Goal: Task Accomplishment & Management: Complete application form

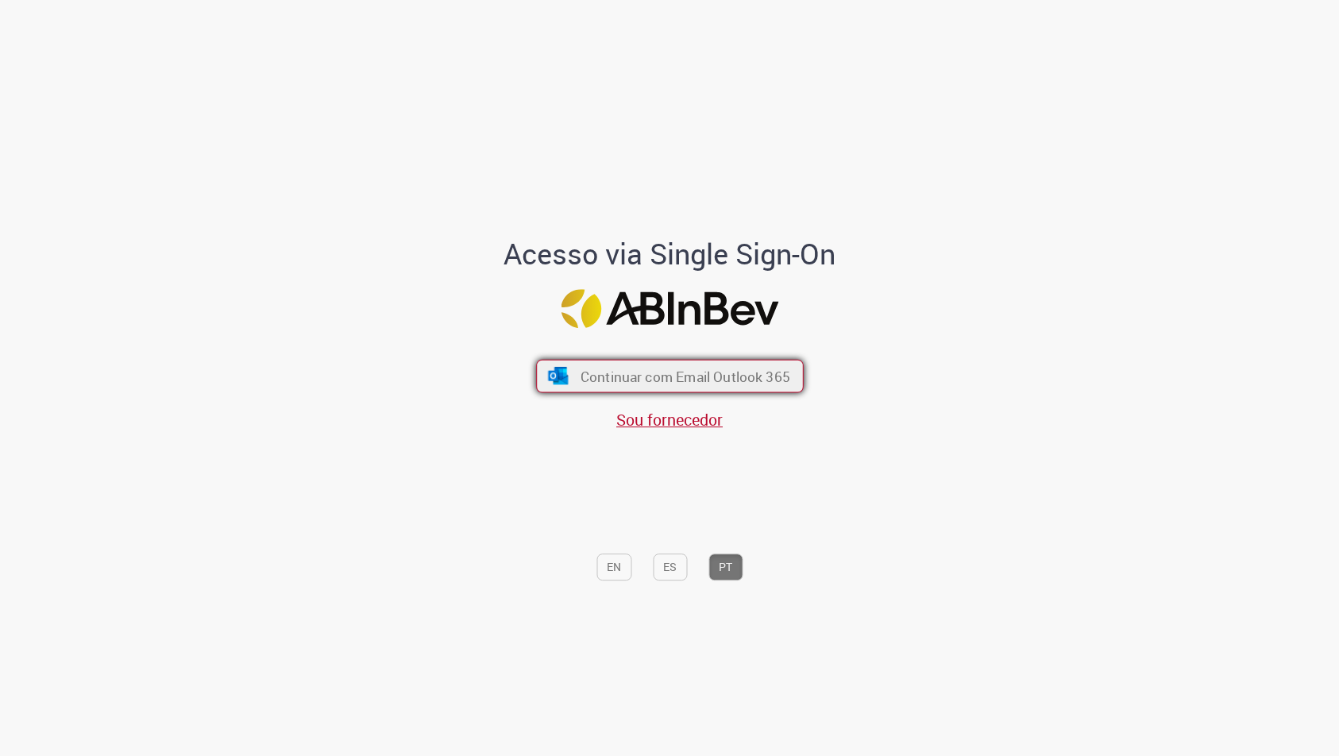
click at [714, 374] on span "Continuar com Email Outlook 365" at bounding box center [685, 376] width 210 height 18
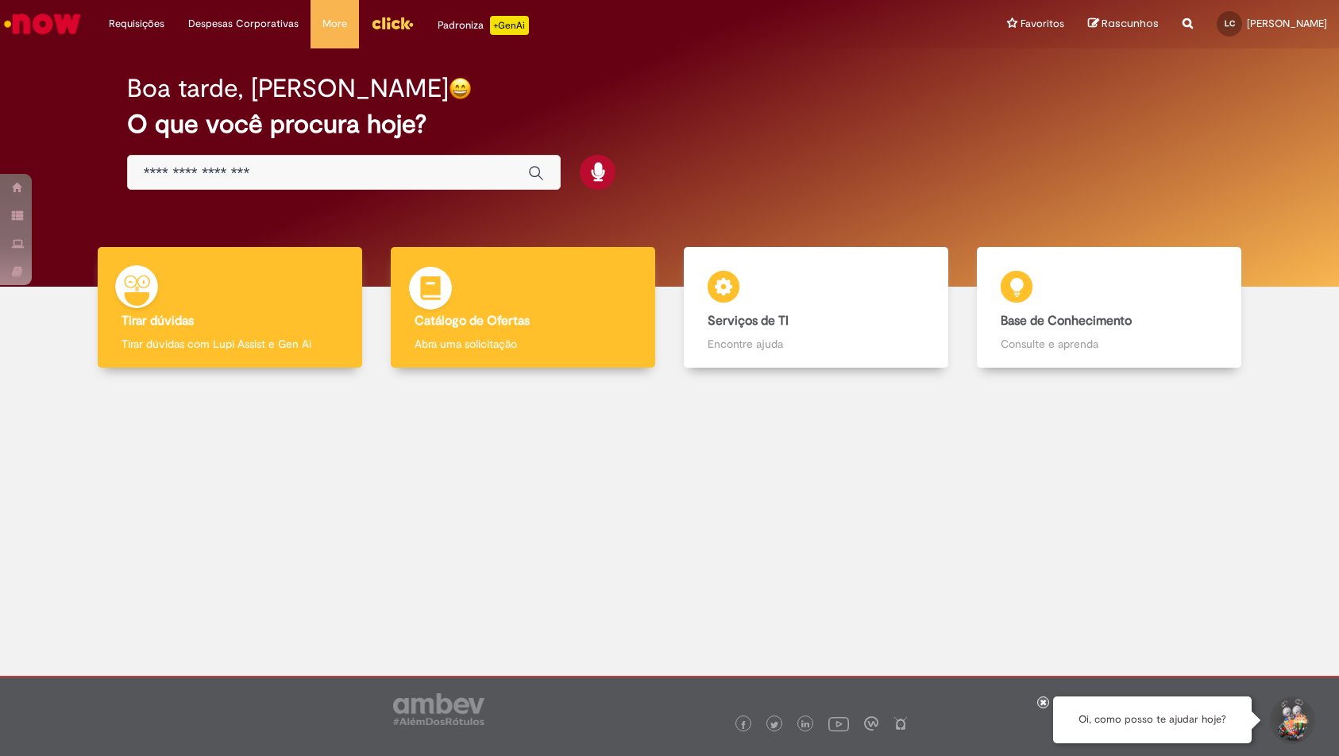
click at [507, 306] on div "Catálogo de Ofertas Catálogo de Ofertas Abra uma solicitação" at bounding box center [523, 307] width 264 height 121
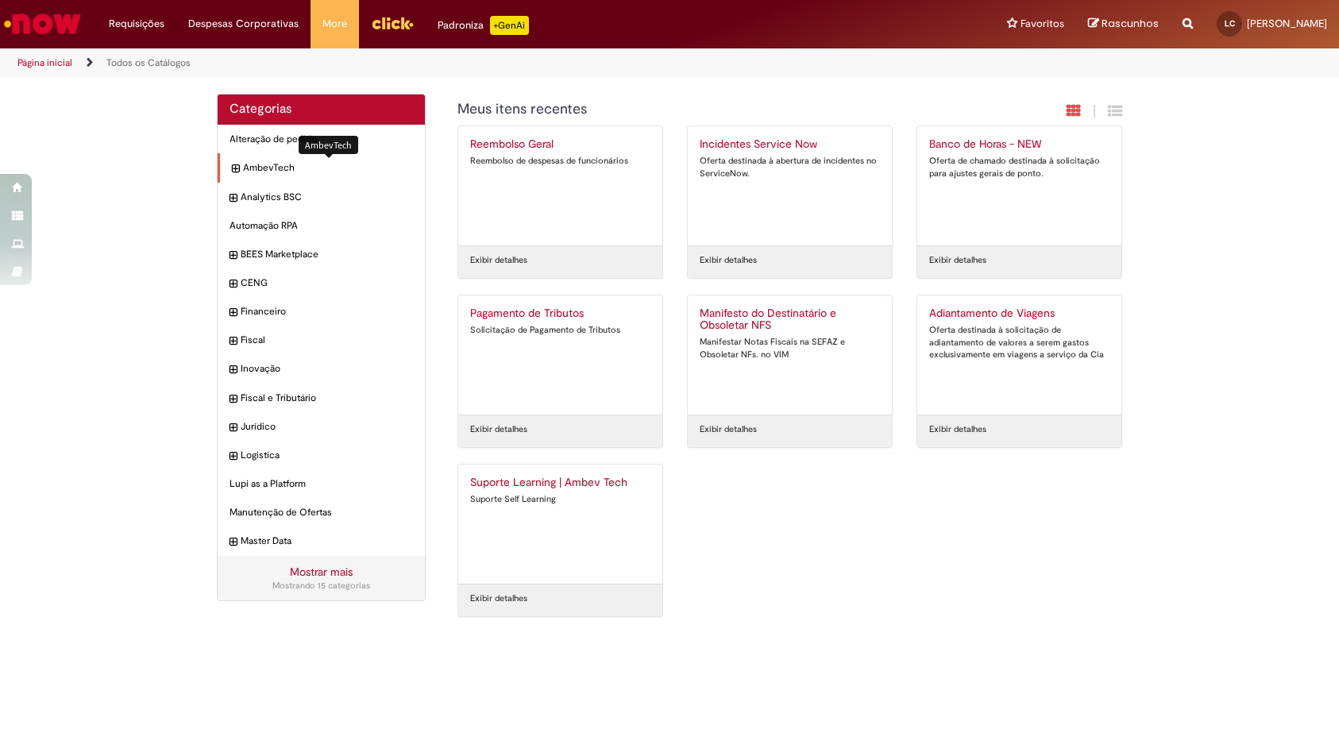
click at [267, 172] on span "AmbevTech Itens" at bounding box center [328, 167] width 170 height 13
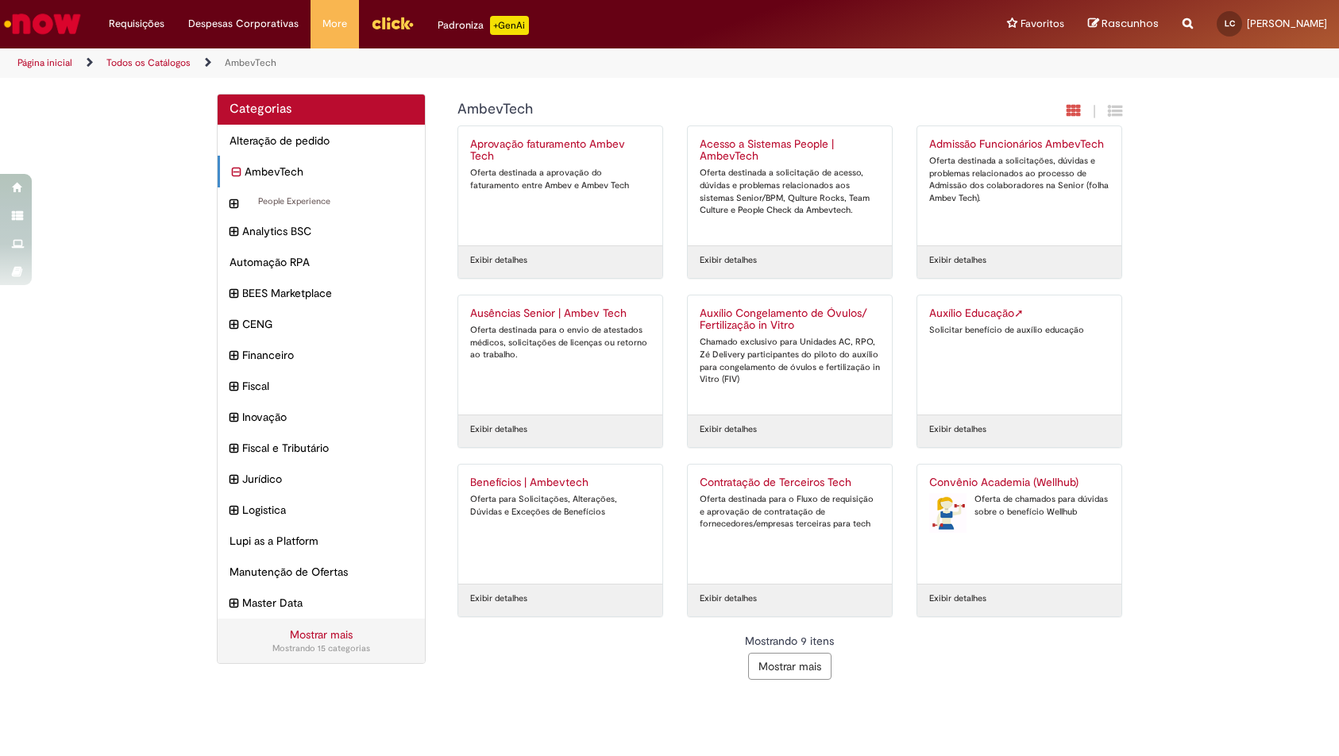
click at [776, 661] on button "Mostrar mais" at bounding box center [789, 666] width 83 height 27
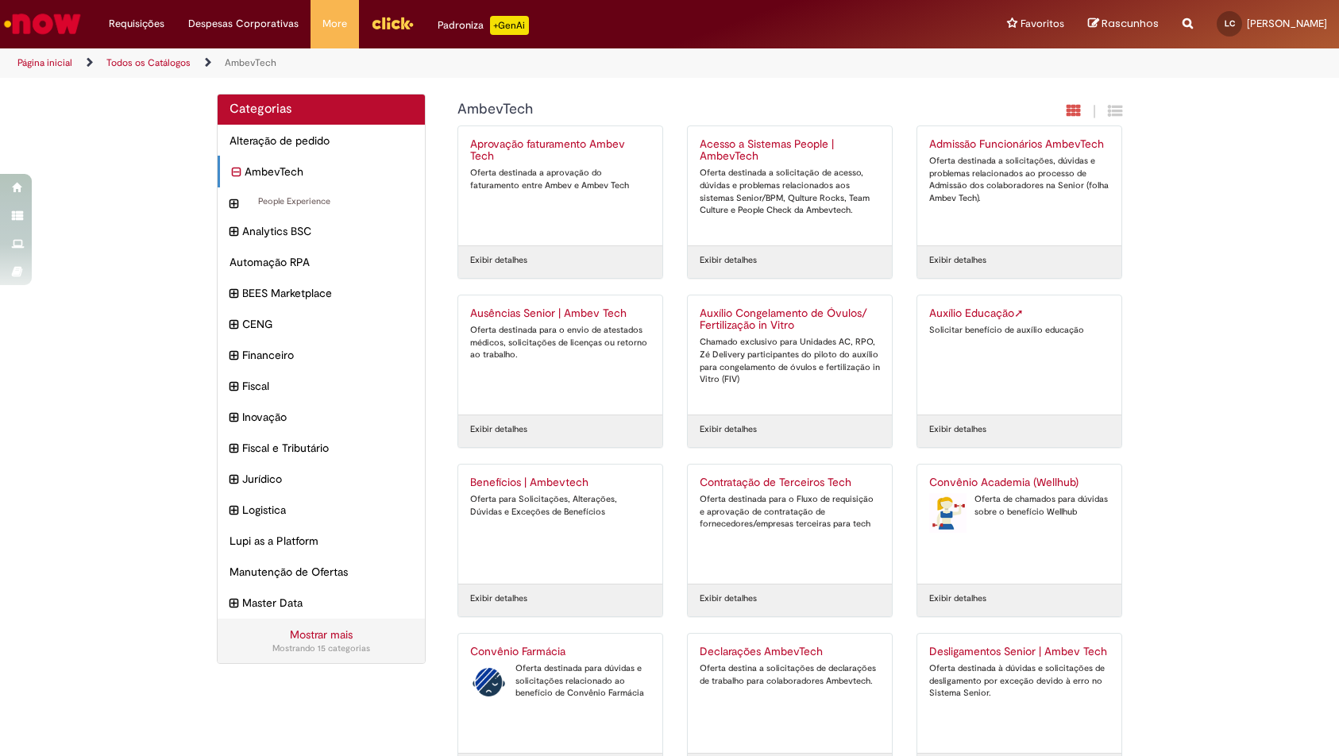
scroll to position [446, 0]
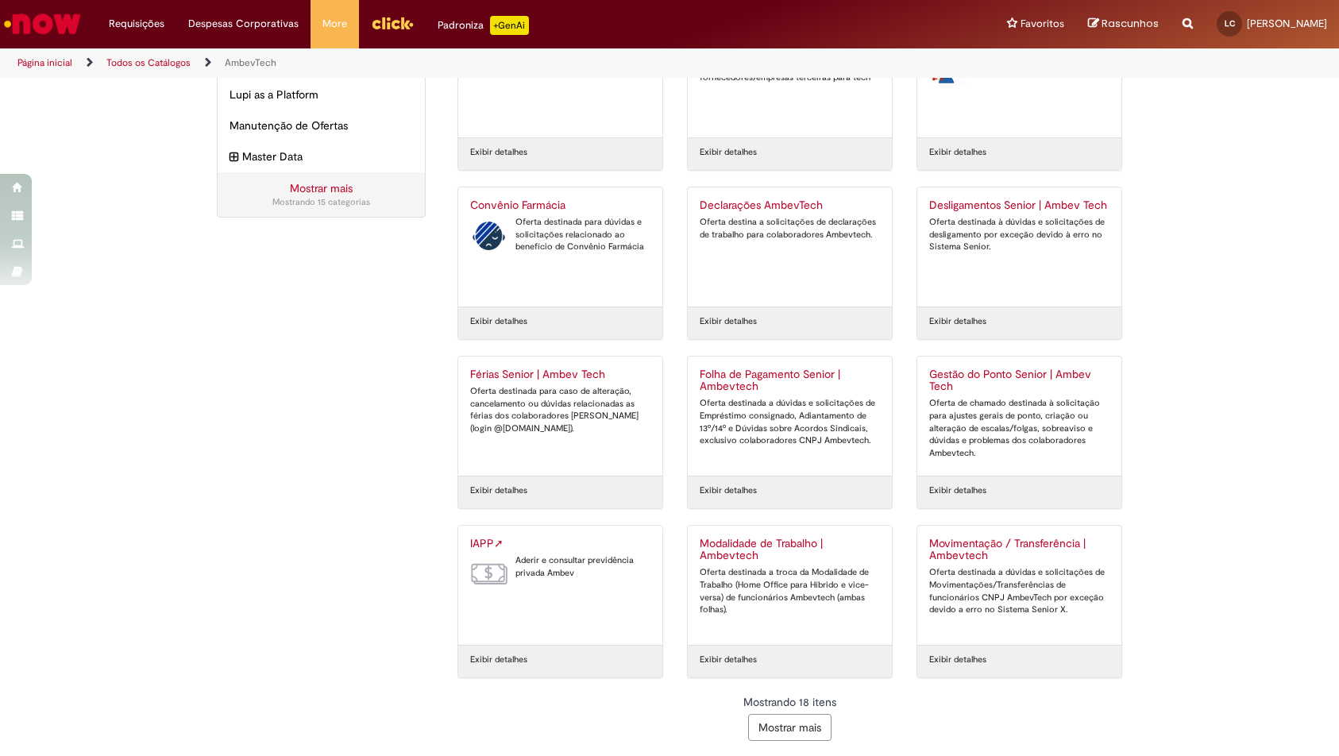
click at [771, 725] on button "Mostrar mais" at bounding box center [789, 727] width 83 height 27
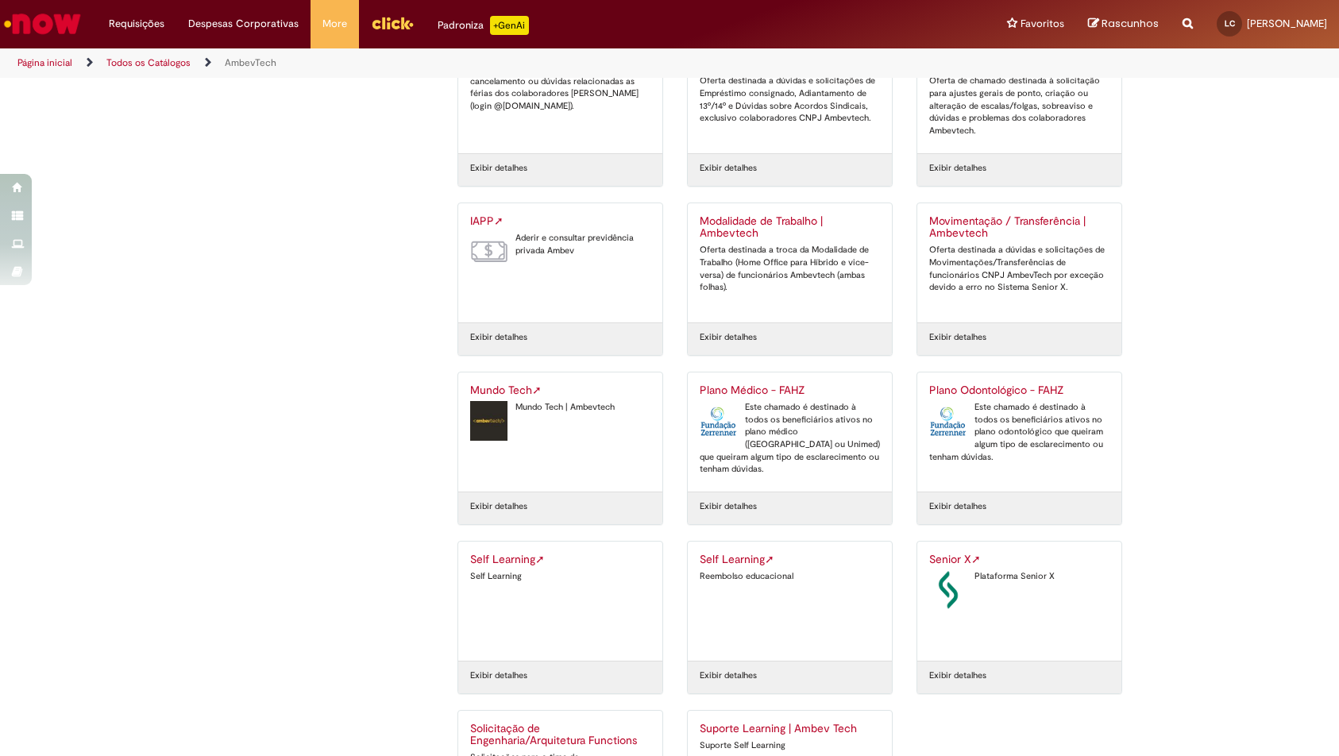
scroll to position [891, 0]
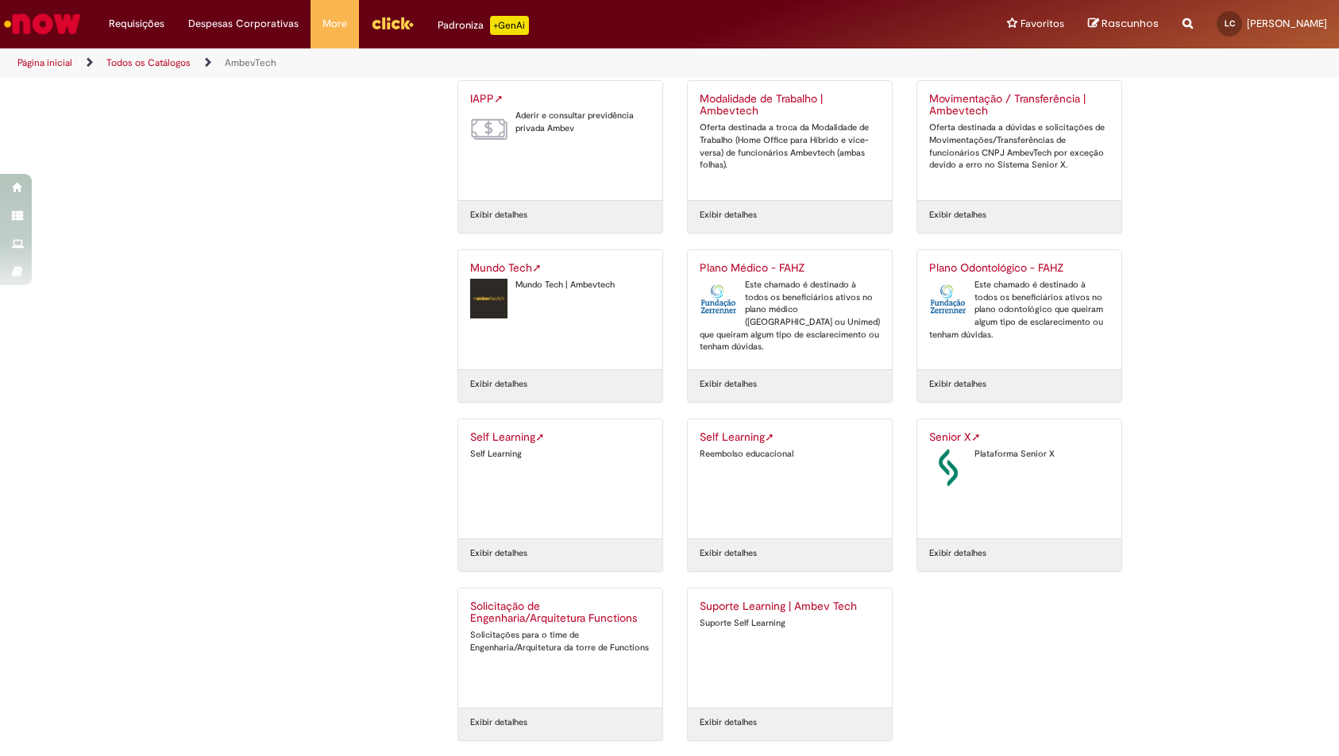
click at [742, 448] on div "Reembolso educacional" at bounding box center [790, 454] width 180 height 13
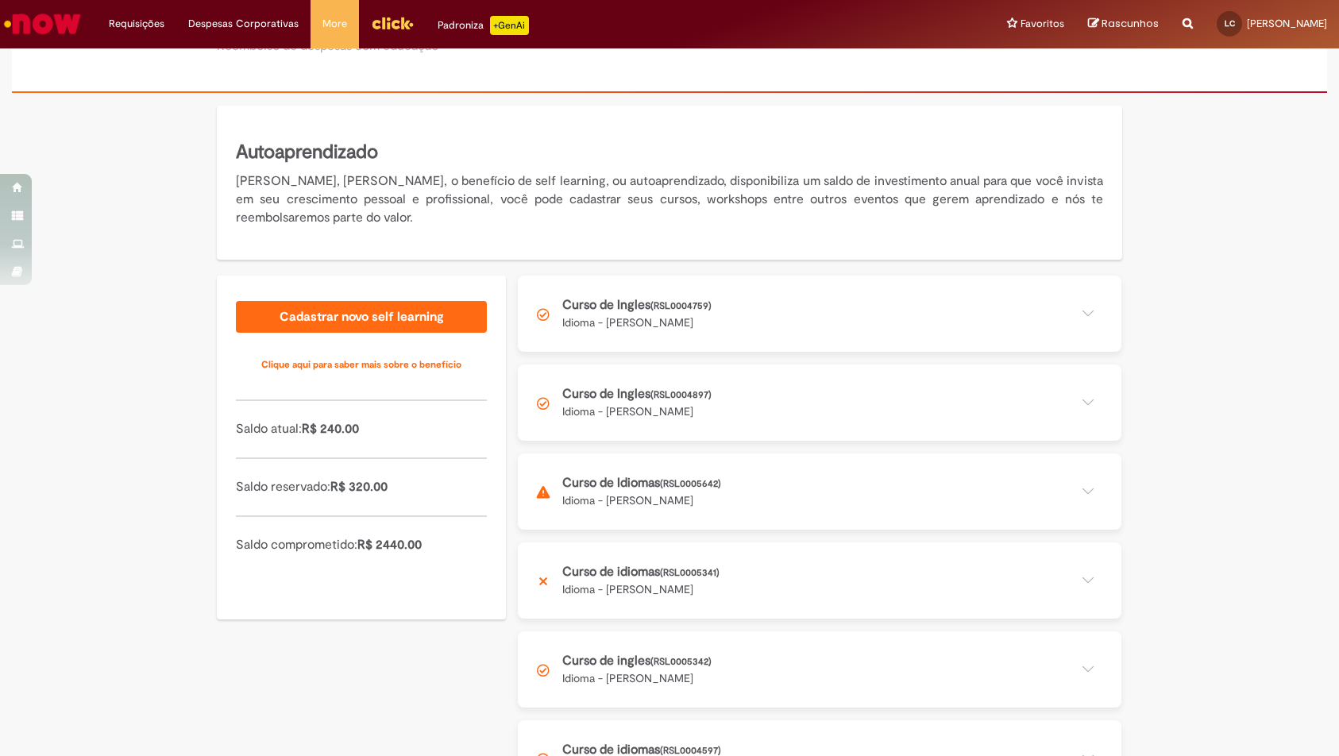
scroll to position [190, 0]
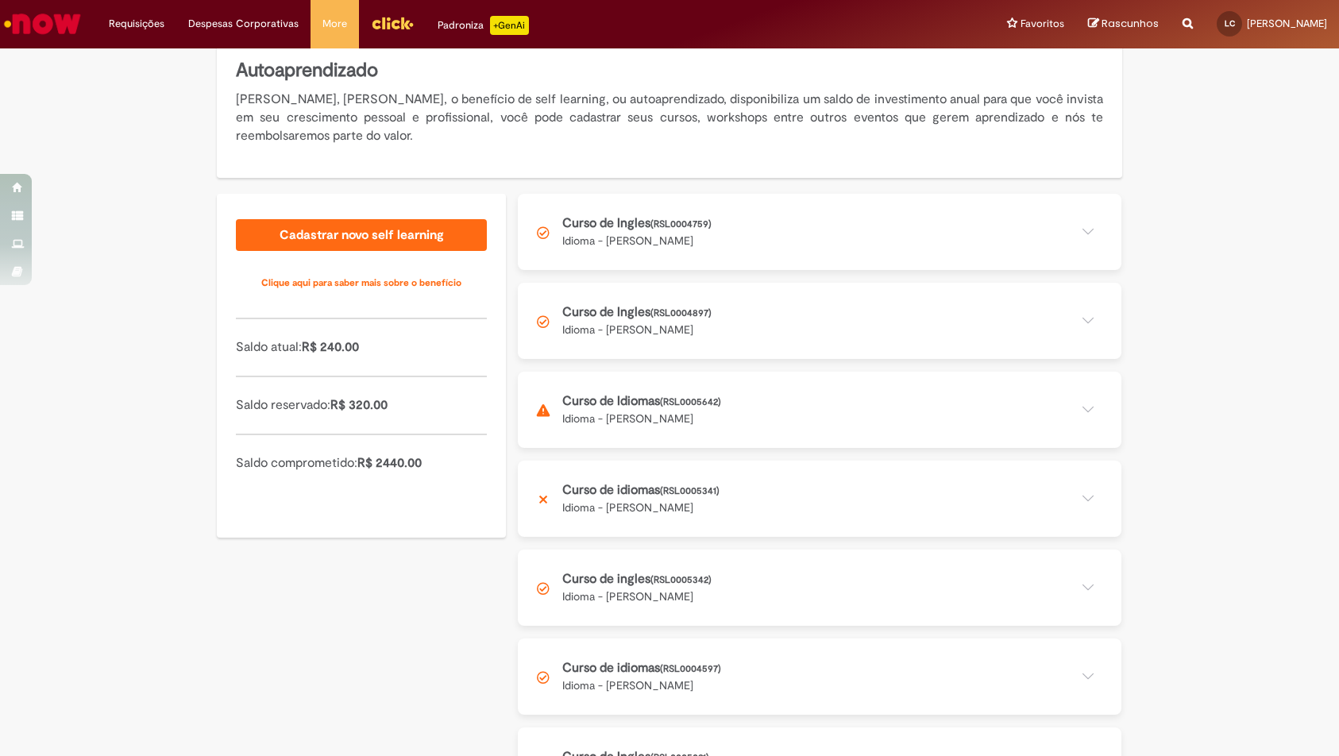
click at [700, 403] on button at bounding box center [819, 410] width 603 height 76
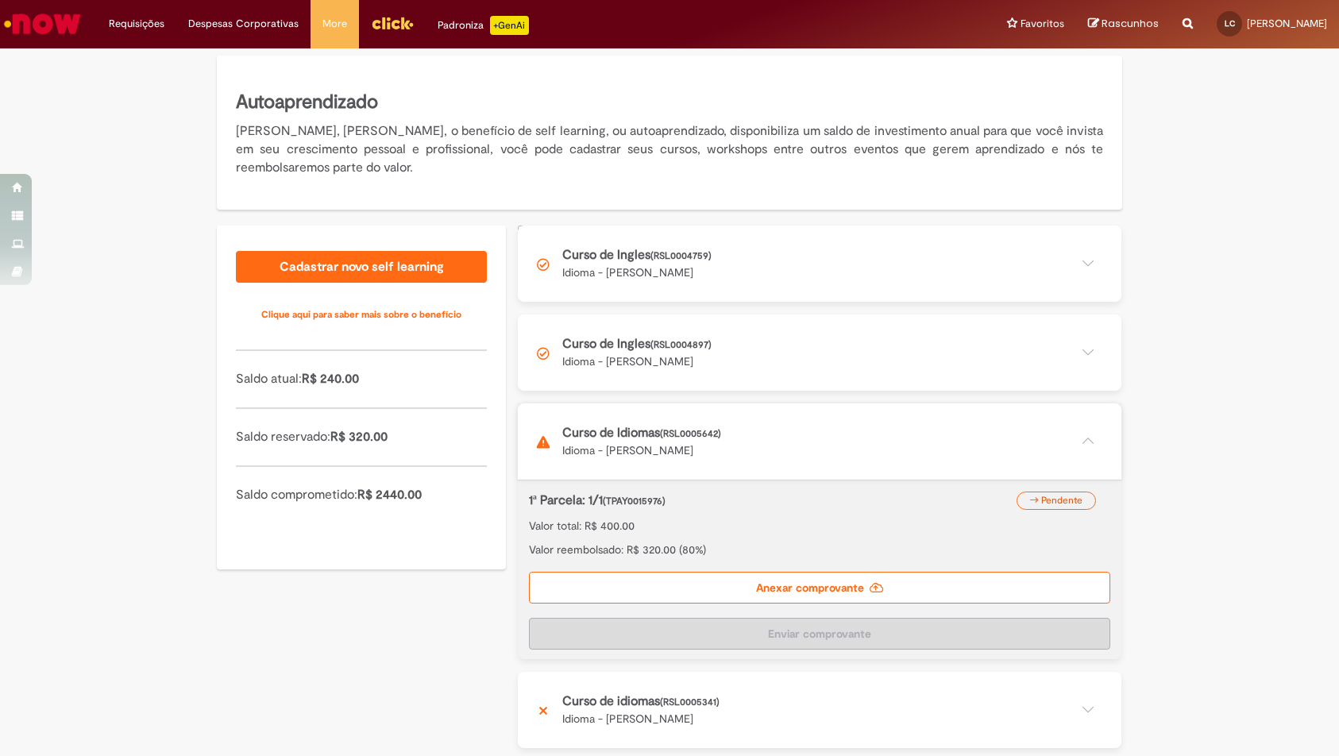
click at [771, 582] on label "Anexar comprovante" at bounding box center [819, 588] width 581 height 32
click at [734, 243] on input "Anexar comprovante" at bounding box center [626, 234] width 216 height 17
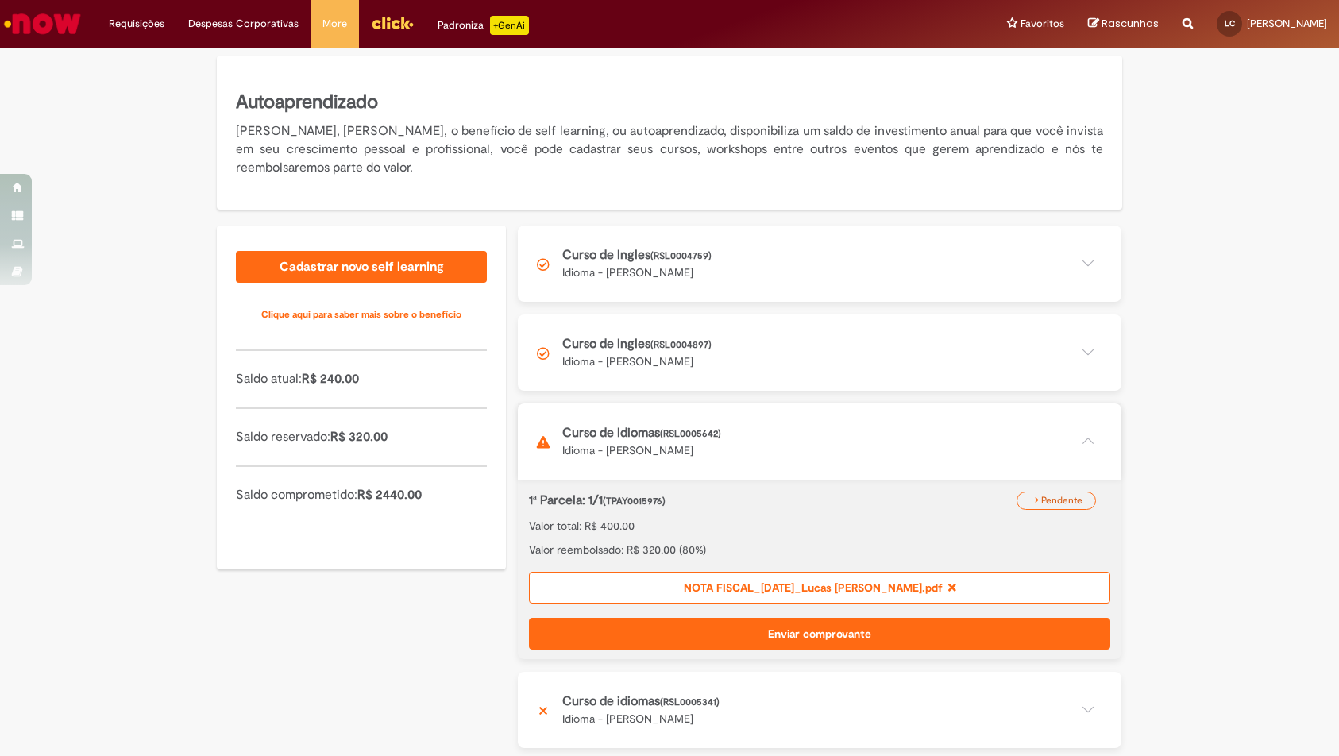
click at [872, 618] on button "Enviar comprovante" at bounding box center [819, 634] width 581 height 32
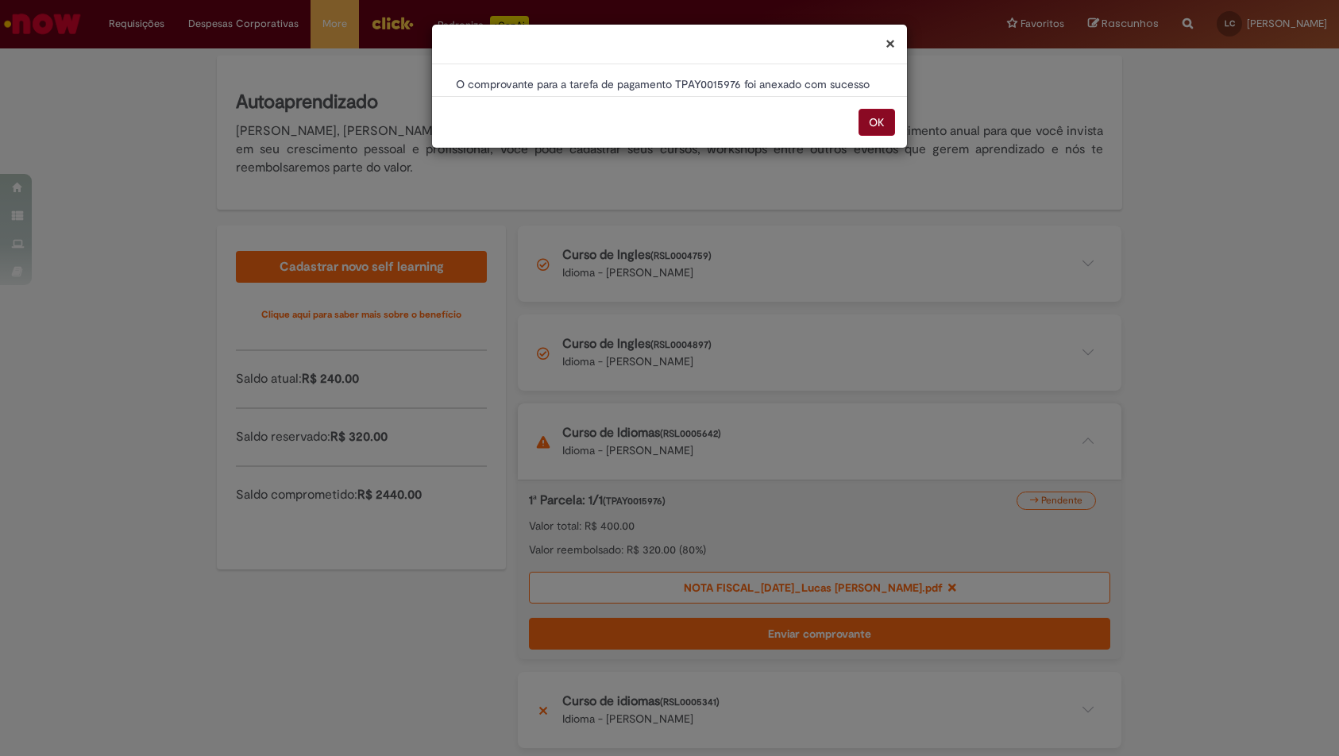
click at [882, 121] on button "OK" at bounding box center [876, 122] width 37 height 27
